Goal: Find specific page/section: Find specific page/section

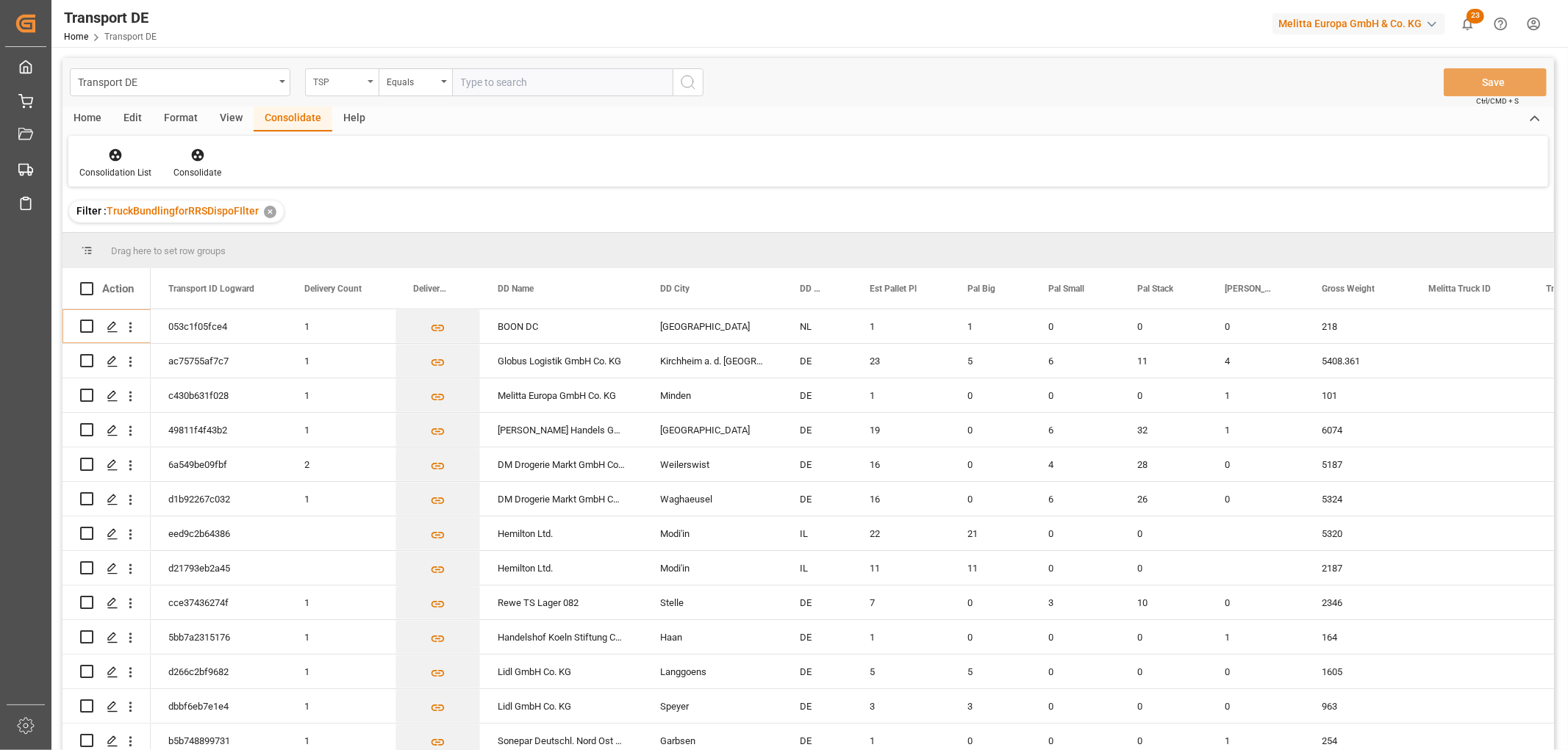
click at [348, 81] on div "TSP" at bounding box center [338, 80] width 50 height 17
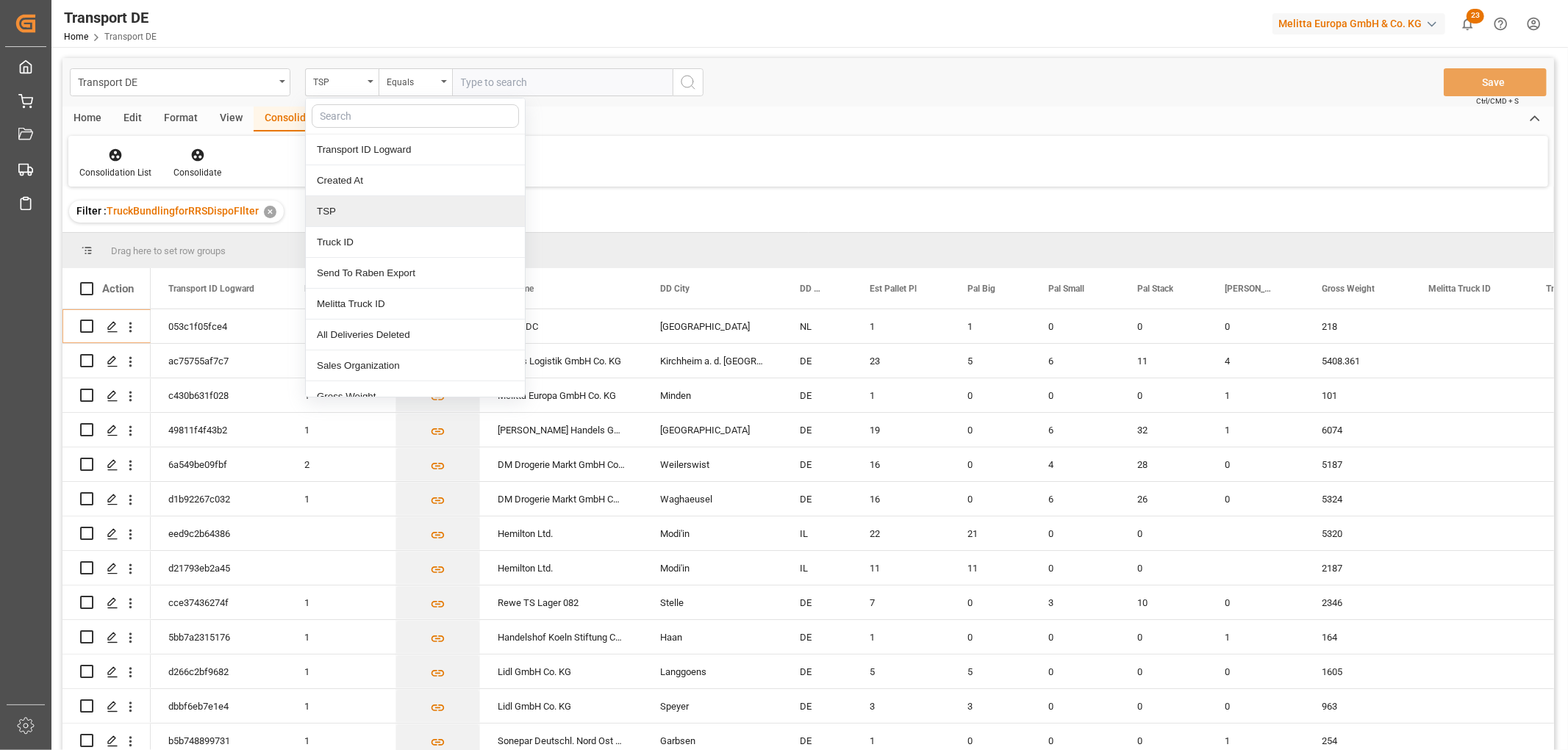
click at [343, 213] on div "TSP" at bounding box center [415, 211] width 219 height 31
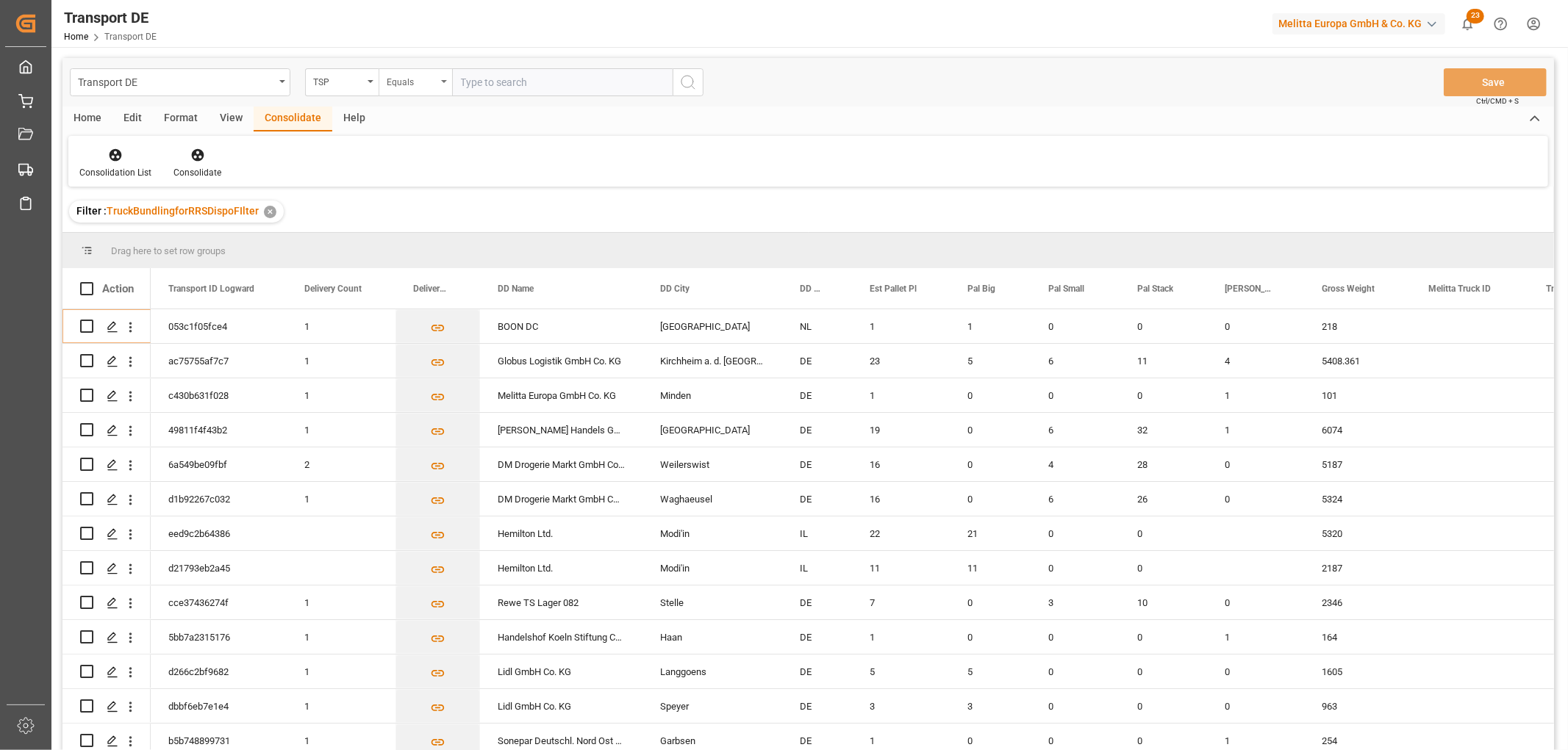
click at [419, 85] on div "Equals" at bounding box center [411, 80] width 50 height 17
click at [407, 241] on div "Starts with" at bounding box center [489, 242] width 219 height 31
click at [478, 81] on input "text" at bounding box center [562, 82] width 221 height 28
type input "Self pickup DE"
click at [691, 80] on icon "search button" at bounding box center [688, 82] width 18 height 18
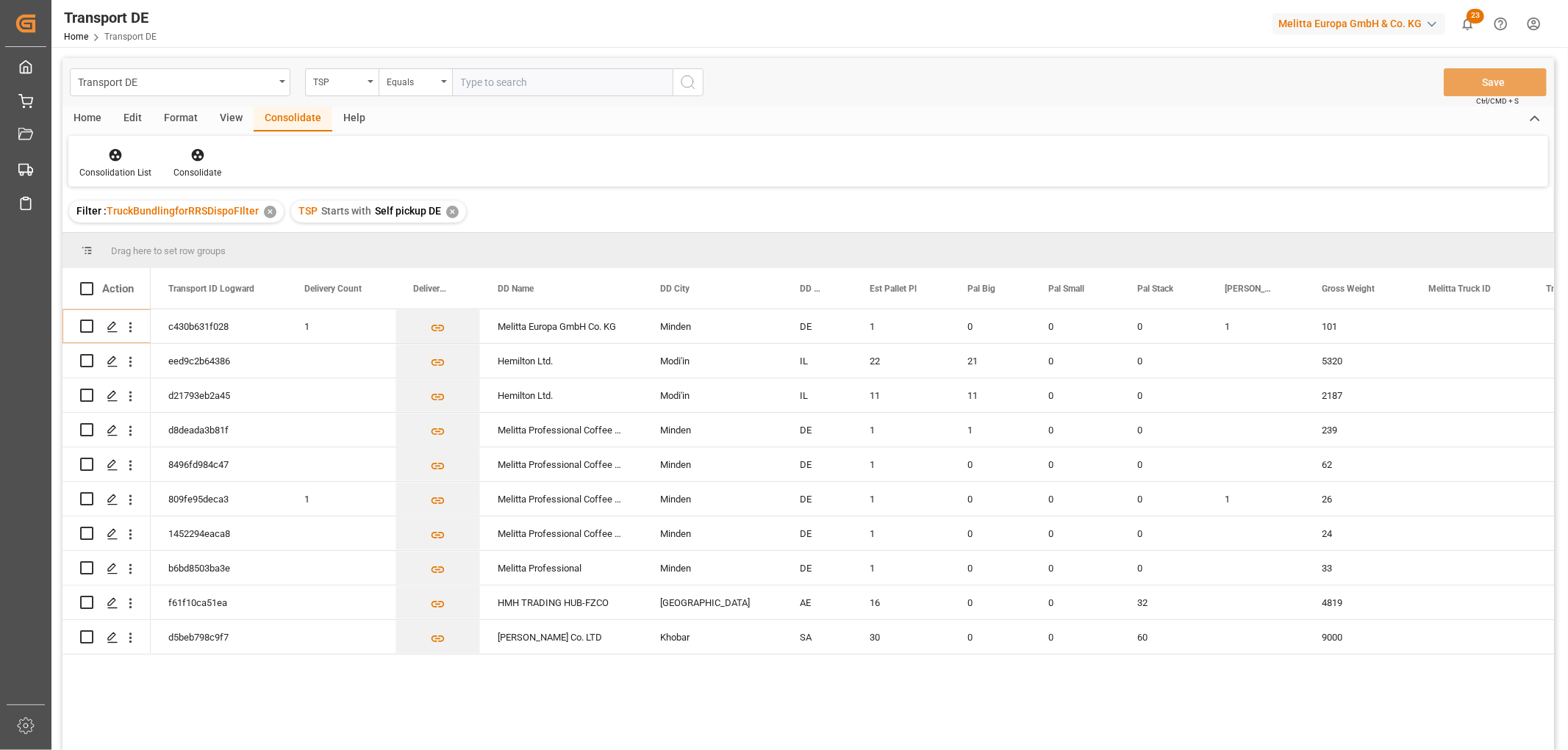
click at [451, 211] on div "✕" at bounding box center [452, 212] width 12 height 12
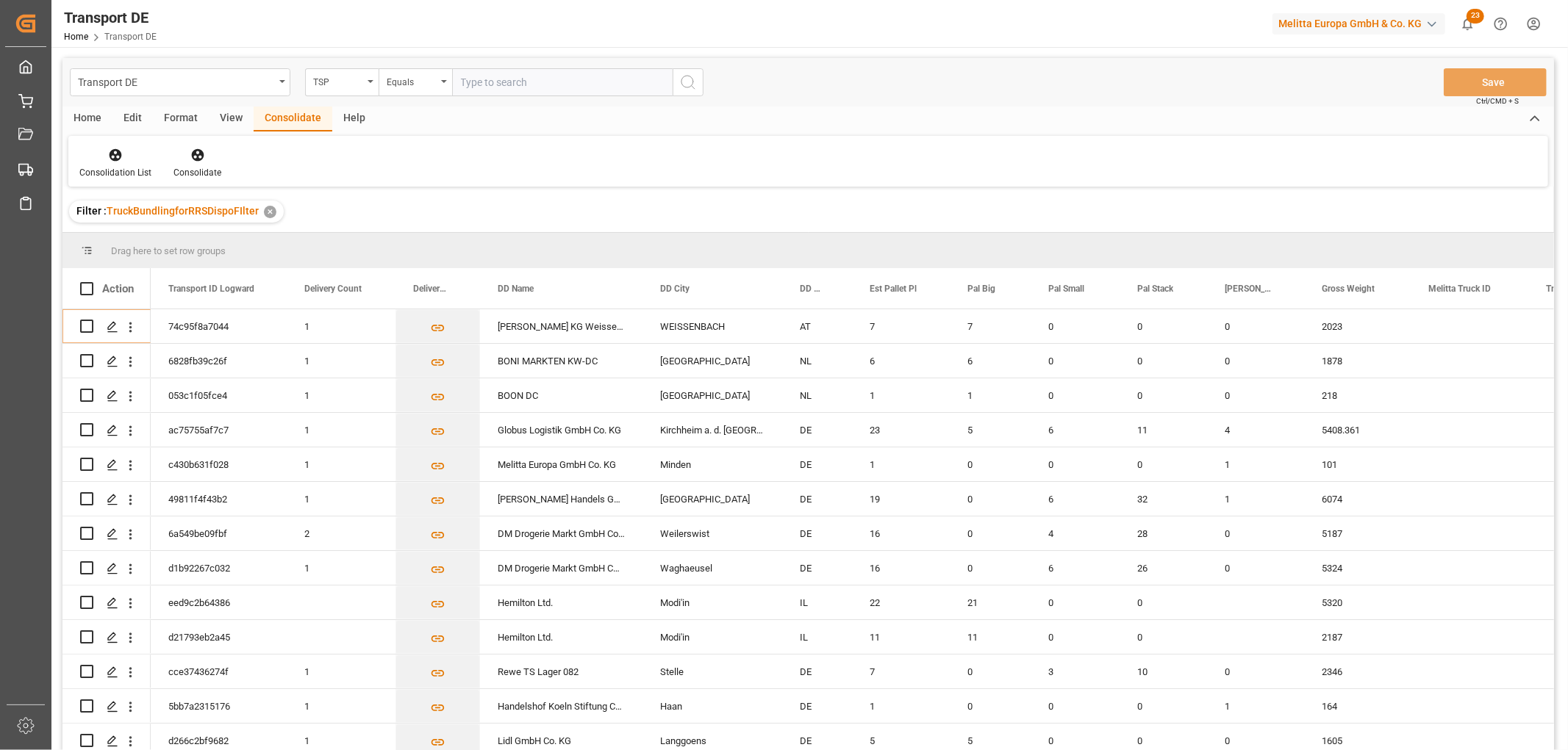
click at [1532, 23] on html "Created by potrace 1.15, written by [PERSON_NAME] [DATE]-[DATE] Created by potr…" at bounding box center [784, 375] width 1568 height 750
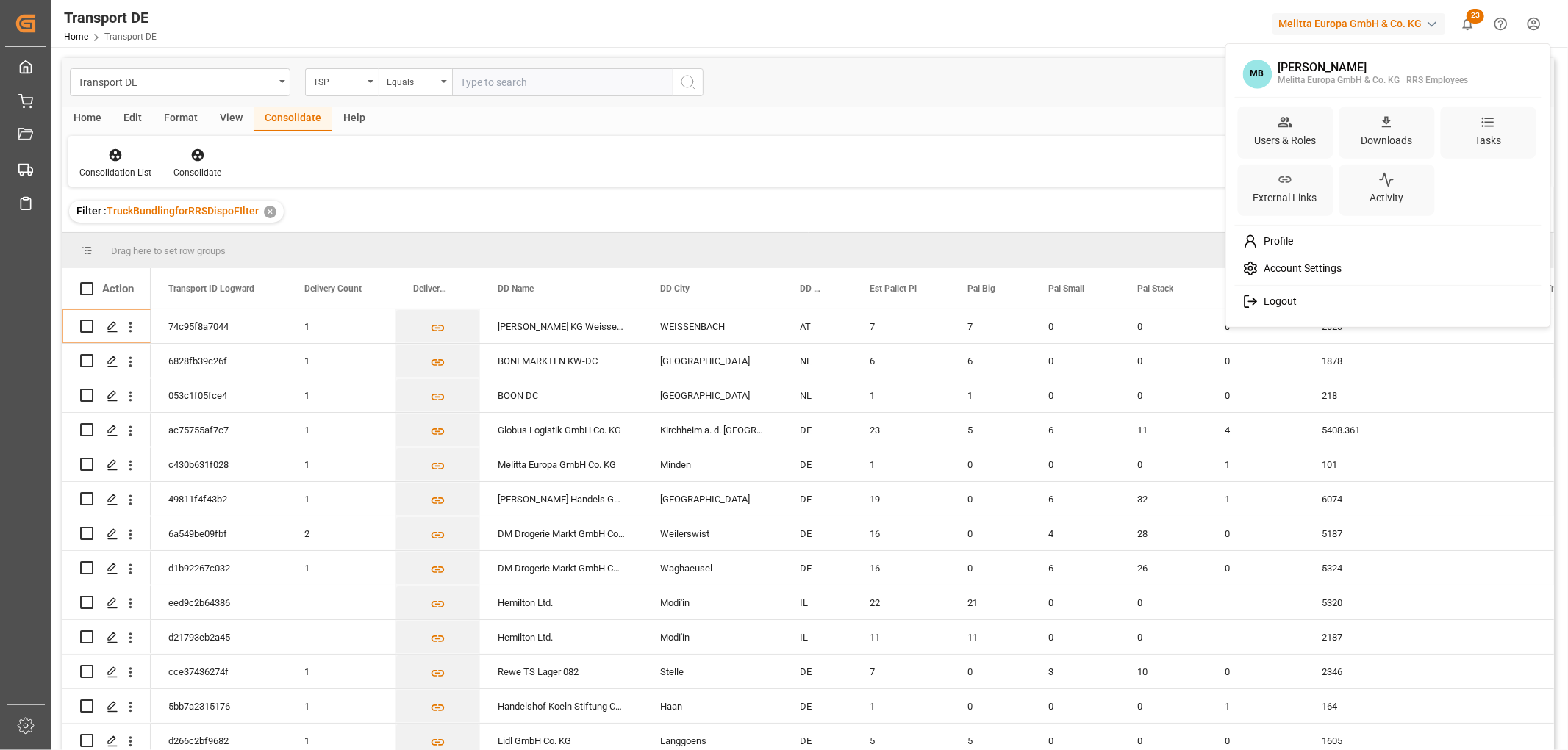
click at [1289, 301] on span "Logout" at bounding box center [1277, 302] width 39 height 13
